Goal: Check status: Check status

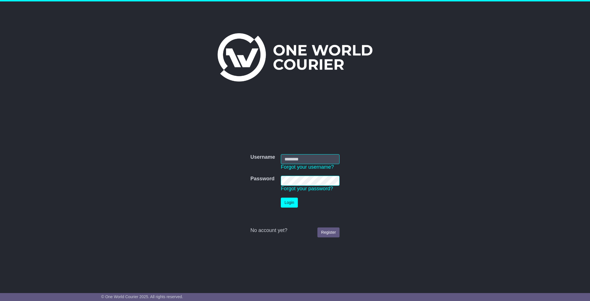
type input "**********"
click at [281, 206] on button "Login" at bounding box center [289, 202] width 17 height 10
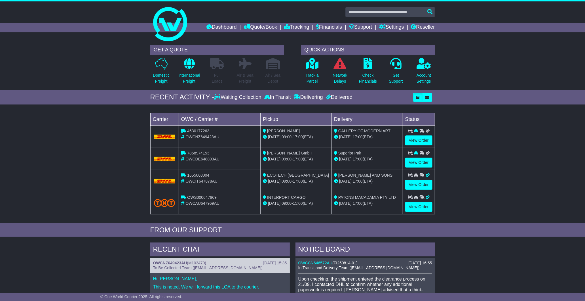
click at [200, 132] on span "4630177263" at bounding box center [198, 130] width 22 height 5
copy span "4630177263"
